Goal: Transaction & Acquisition: Purchase product/service

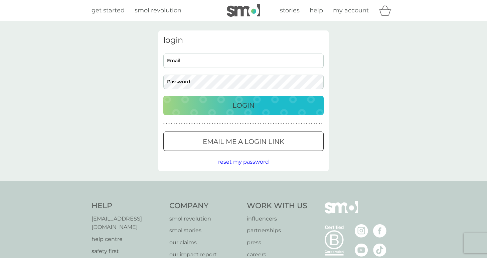
type input "[PERSON_NAME][EMAIL_ADDRESS][PERSON_NAME][DOMAIN_NAME]"
click at [238, 104] on p "Login" at bounding box center [244, 105] width 22 height 11
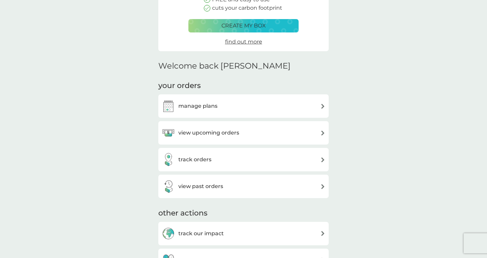
scroll to position [159, 0]
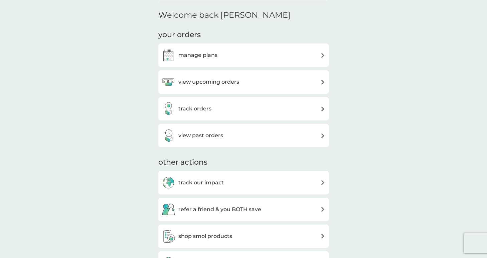
click at [284, 56] on div "manage plans" at bounding box center [244, 54] width 164 height 13
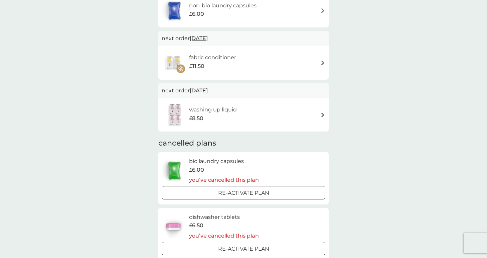
scroll to position [143, 0]
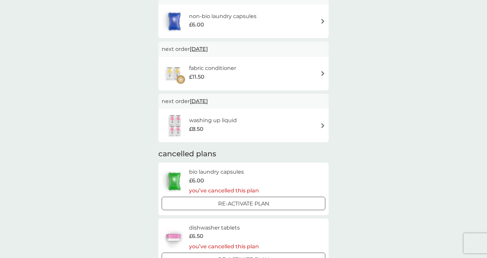
click at [292, 73] on div "fabric conditioner £11.50" at bounding box center [244, 73] width 164 height 23
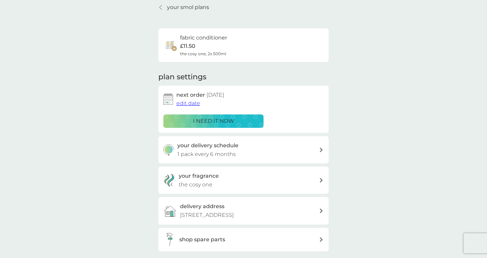
scroll to position [29, 0]
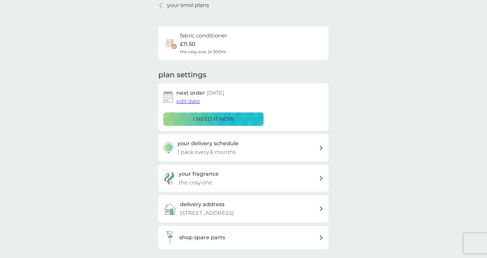
click at [222, 120] on p "i need it now" at bounding box center [213, 119] width 41 height 9
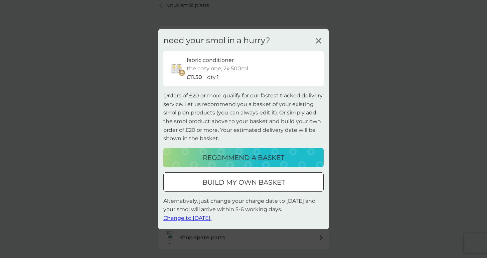
click at [255, 183] on div at bounding box center [244, 181] width 24 height 7
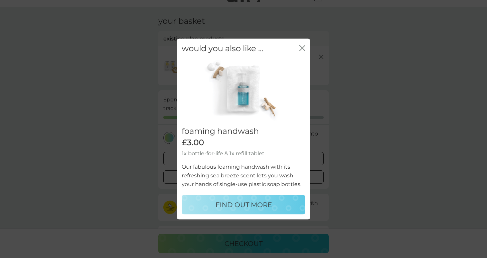
scroll to position [15, 0]
click at [303, 46] on icon "close" at bounding box center [302, 48] width 6 height 6
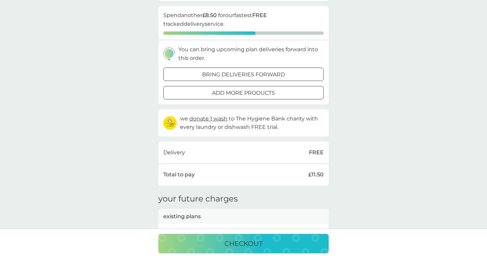
scroll to position [100, 0]
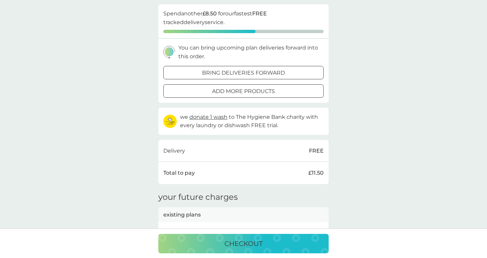
click at [252, 72] on div at bounding box center [252, 72] width 0 height 0
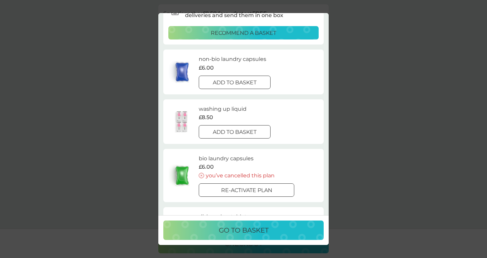
scroll to position [48, 0]
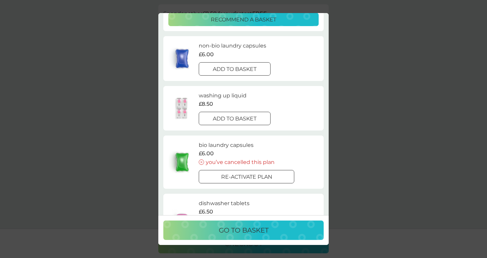
click at [244, 122] on div at bounding box center [235, 118] width 24 height 7
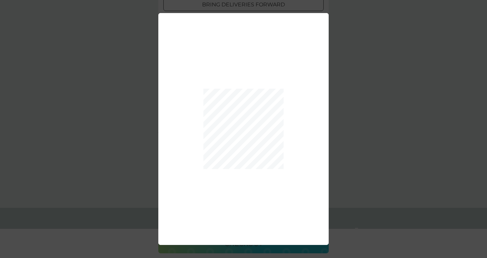
scroll to position [137, 0]
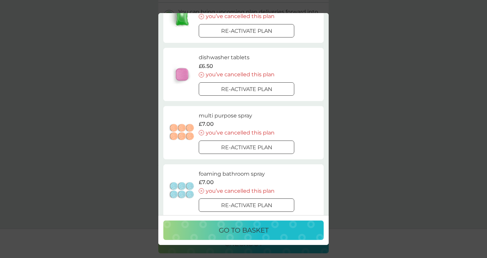
click at [245, 235] on p "go to basket" at bounding box center [244, 230] width 50 height 11
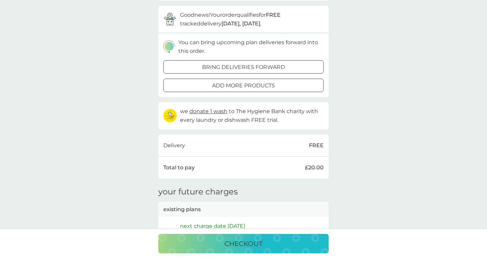
scroll to position [187, 0]
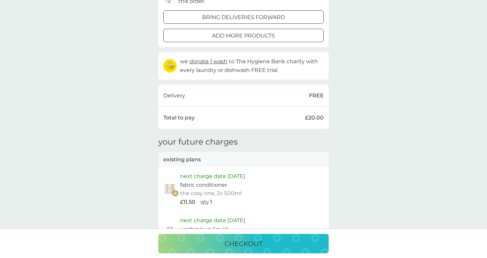
click at [244, 245] on p "checkout" at bounding box center [244, 243] width 38 height 11
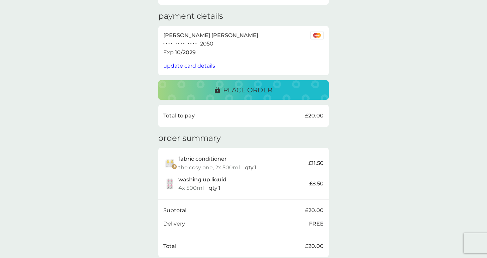
scroll to position [79, 0]
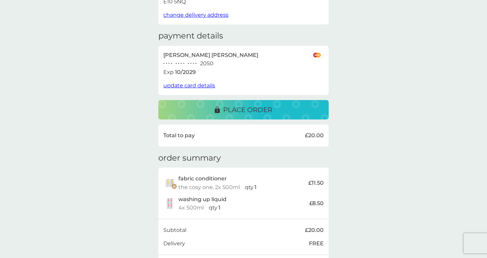
click at [241, 111] on p "place order" at bounding box center [247, 109] width 49 height 11
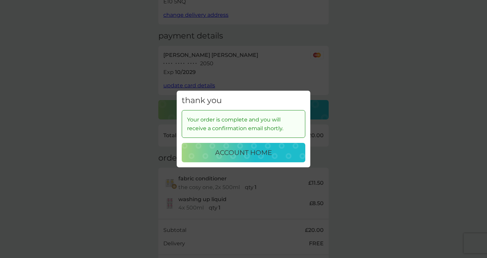
click at [266, 154] on p "account home" at bounding box center [243, 152] width 57 height 11
